Goal: Task Accomplishment & Management: Use online tool/utility

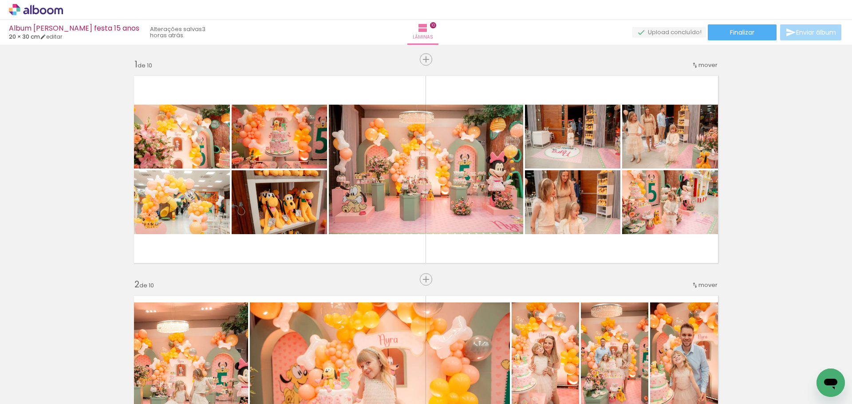
scroll to position [0, 12992]
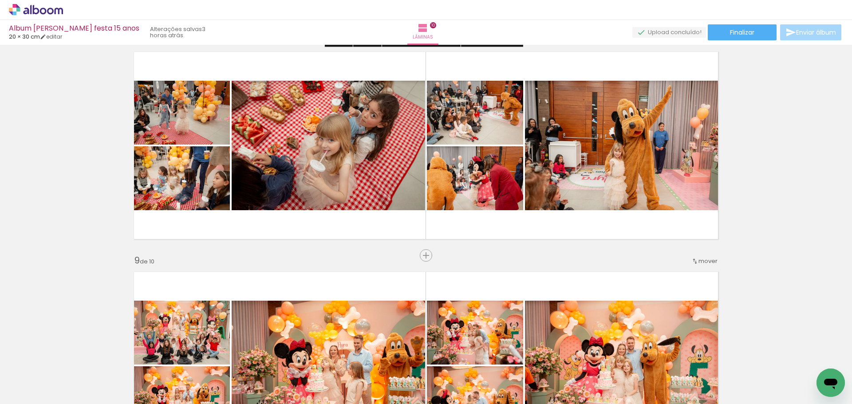
scroll to position [1565, 0]
click at [41, 396] on span "Adicionar Fotos" at bounding box center [31, 392] width 27 height 10
click at [0, 0] on input "file" at bounding box center [0, 0] width 0 height 0
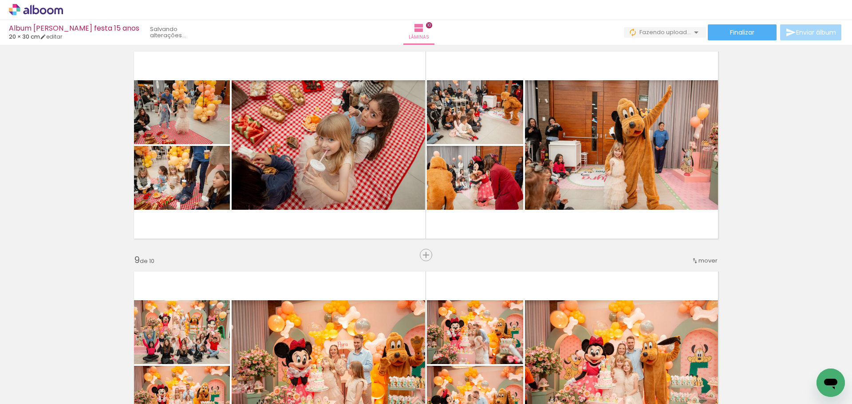
scroll to position [0, 13042]
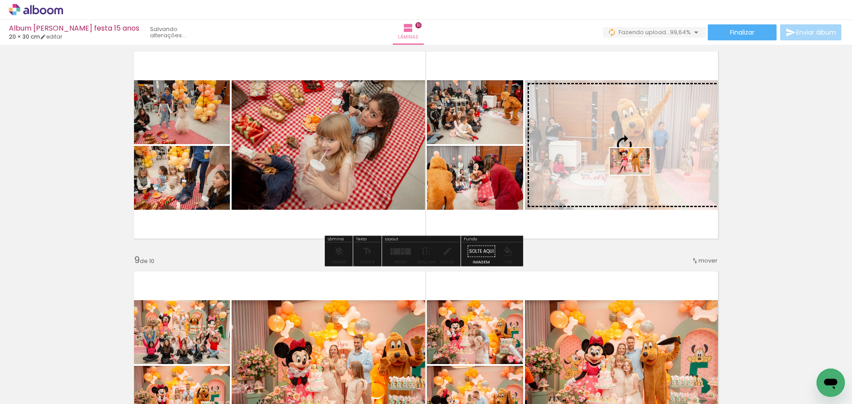
drag, startPoint x: 810, startPoint y: 367, endPoint x: 636, endPoint y: 175, distance: 258.9
click at [636, 175] on quentale-workspace at bounding box center [426, 202] width 852 height 404
